Goal: Information Seeking & Learning: Learn about a topic

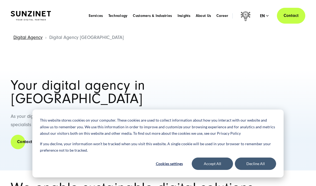
click at [222, 15] on span "Career" at bounding box center [223, 15] width 12 height 5
click at [245, 165] on button "Decline All" at bounding box center [255, 163] width 41 height 12
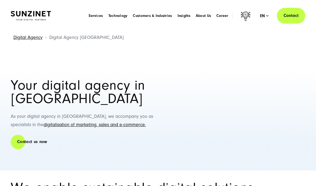
click at [221, 17] on span "Career" at bounding box center [223, 15] width 12 height 5
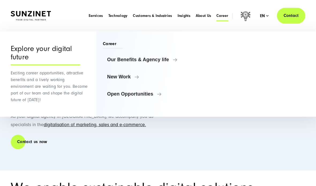
click at [145, 91] on link "Open Opportunities" at bounding box center [152, 93] width 98 height 13
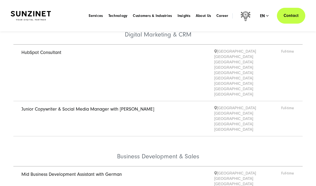
scroll to position [68, 0]
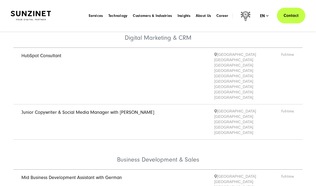
click at [38, 110] on link "Junior Copywriter & Social Media Manager with German" at bounding box center [87, 113] width 133 height 6
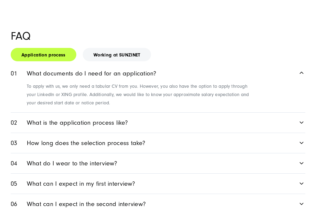
scroll to position [630, 0]
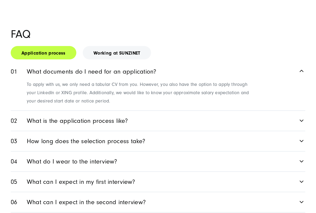
click at [302, 181] on icon at bounding box center [301, 182] width 3 height 2
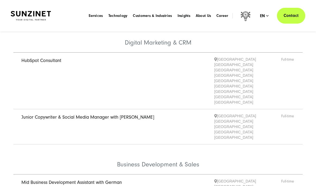
scroll to position [0, 0]
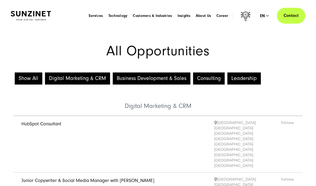
click at [266, 61] on link "Deutsch" at bounding box center [252, 58] width 36 height 5
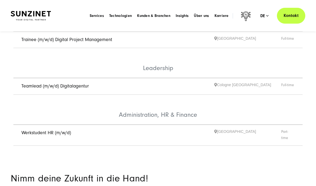
scroll to position [275, 0]
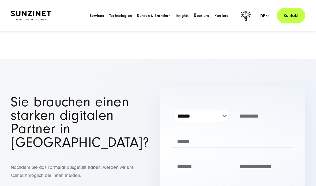
scroll to position [1758, 0]
